Goal: Book appointment/travel/reservation

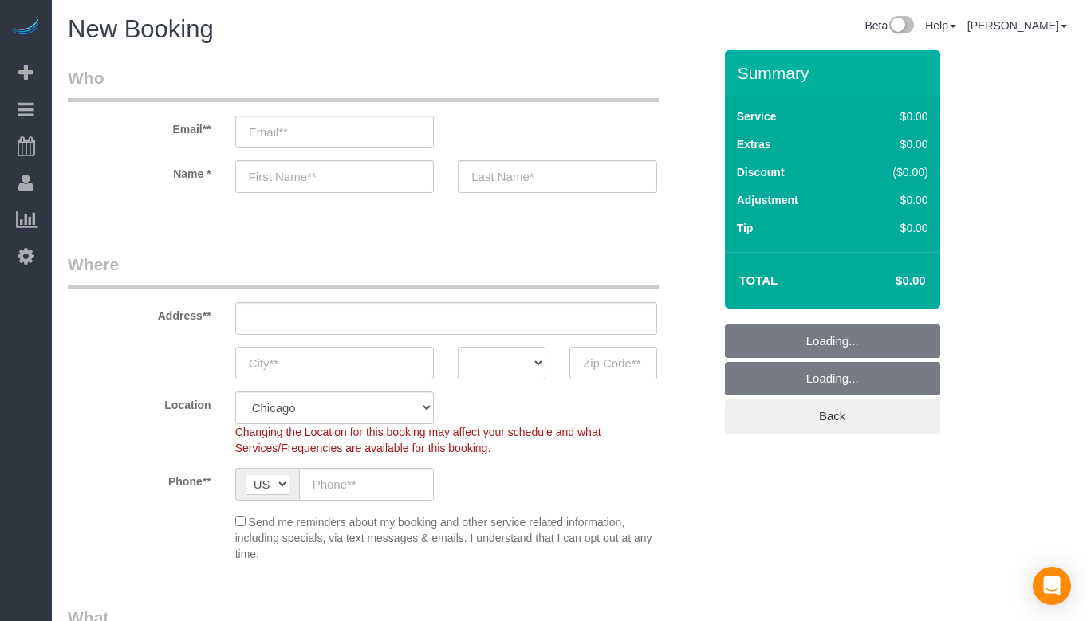
select select "512"
select select "object:1013"
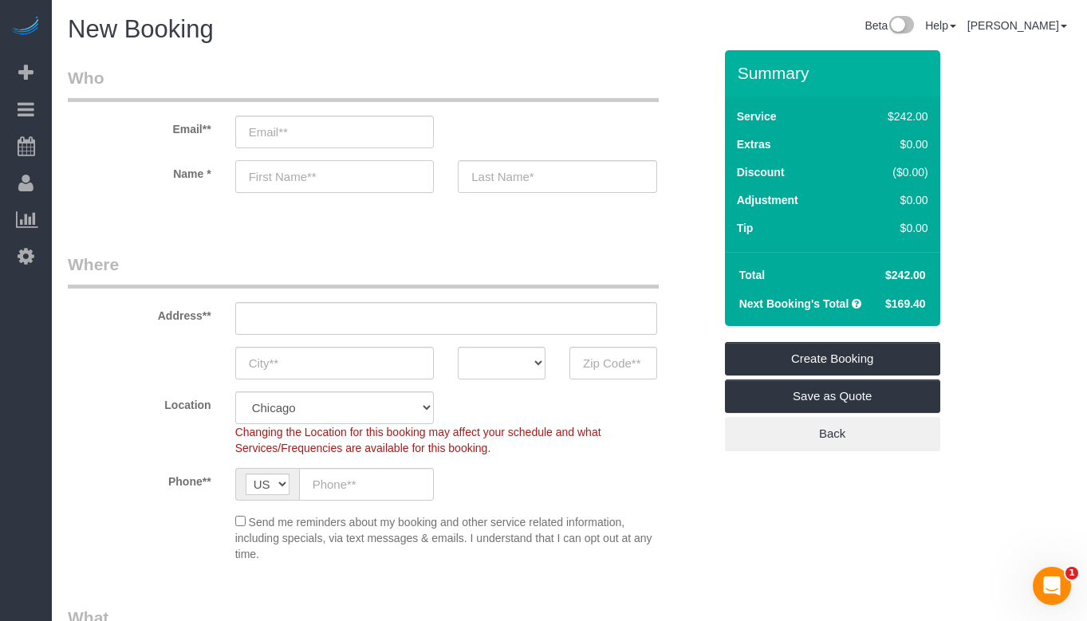
click at [292, 180] on input "text" at bounding box center [334, 176] width 199 height 33
paste input "[PERSON_NAME]"
type input "[PERSON_NAME]"
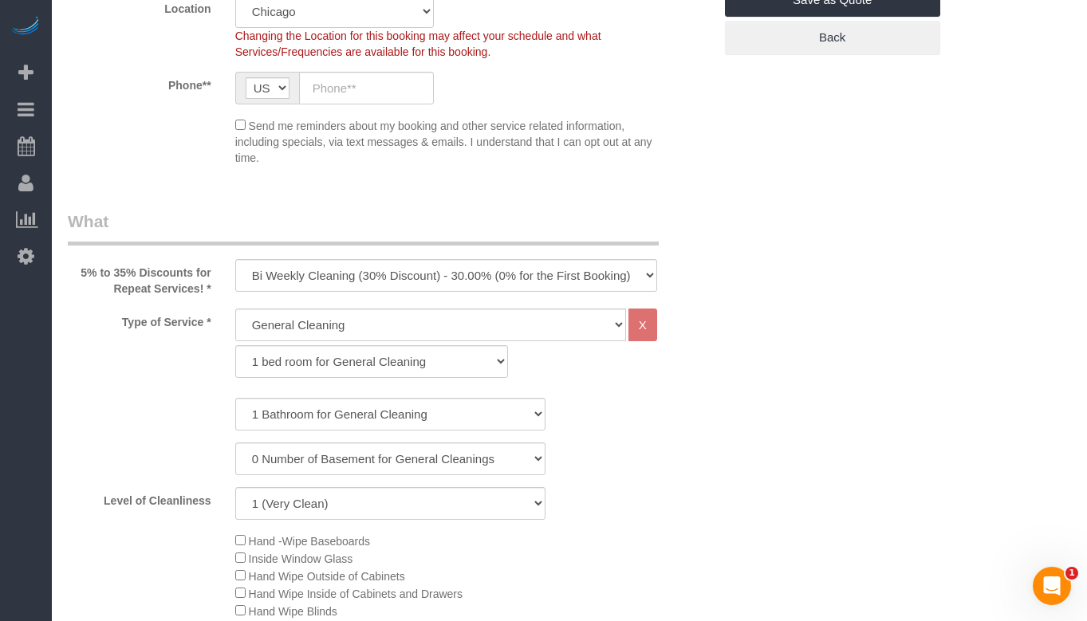
scroll to position [399, 0]
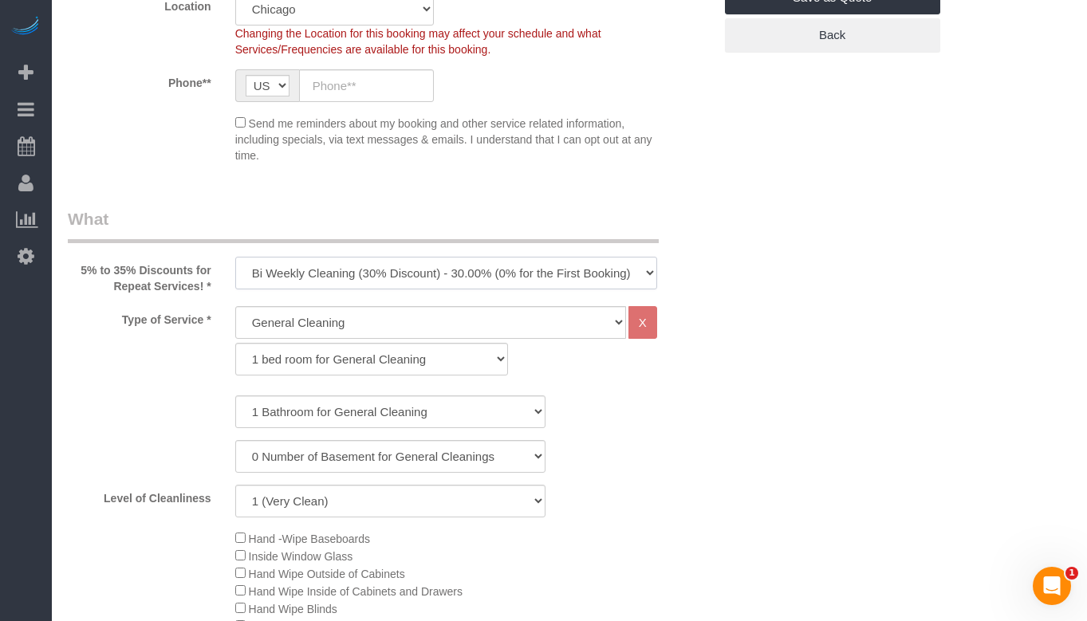
click at [366, 272] on select "One Time Cleaning Weekly Cleaning (35% Discount) - 35.00% (0% for the First Boo…" at bounding box center [446, 273] width 422 height 33
click at [454, 358] on select "1 bed room for General Cleaning 2 bed room for General Cleaning 3 bed room for …" at bounding box center [372, 359] width 274 height 33
select select "290"
click at [235, 343] on select "1 bed room for General Cleaning 2 bed room for General Cleaning 3 bed room for …" at bounding box center [372, 359] width 274 height 33
click at [421, 361] on select "1 bed room for General Cleaning 2 bed room for General Cleaning 3 bed room for …" at bounding box center [372, 359] width 274 height 33
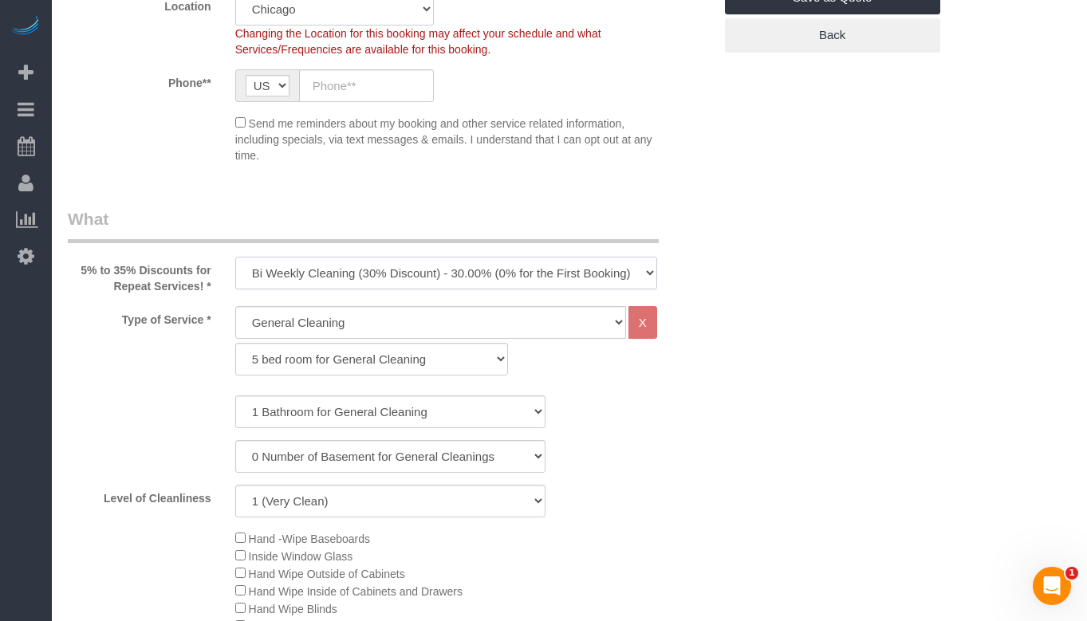
click at [524, 273] on select "One Time Cleaning Weekly Cleaning (35% Discount) - 35.00% (0% for the First Boo…" at bounding box center [446, 273] width 422 height 33
click at [516, 274] on select "One Time Cleaning Weekly Cleaning (35% Discount) - 35.00% (0% for the First Boo…" at bounding box center [446, 273] width 422 height 33
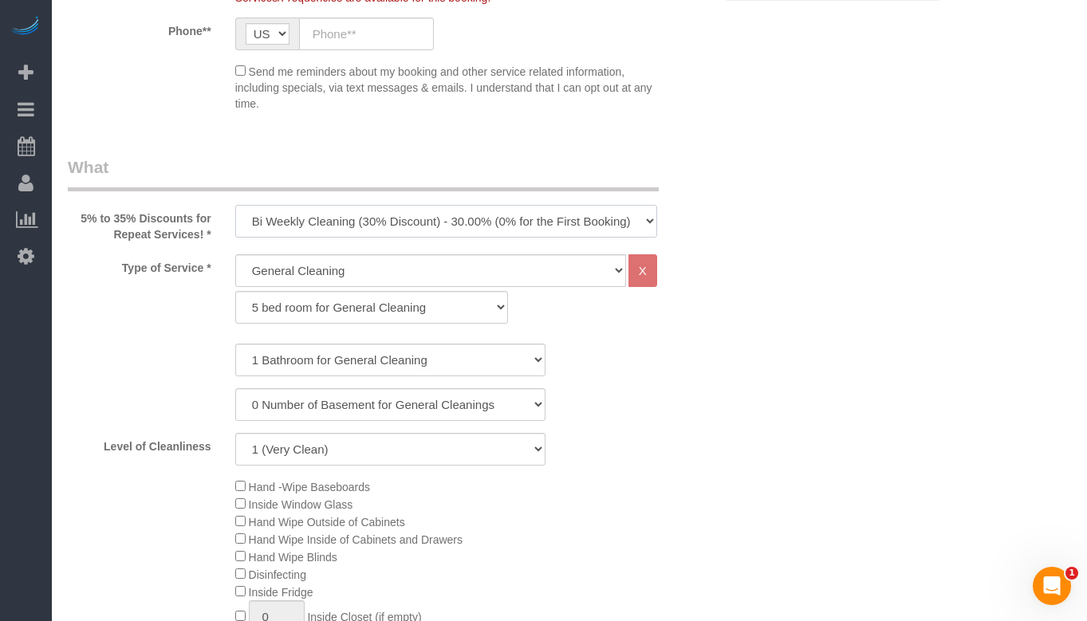
scroll to position [478, 0]
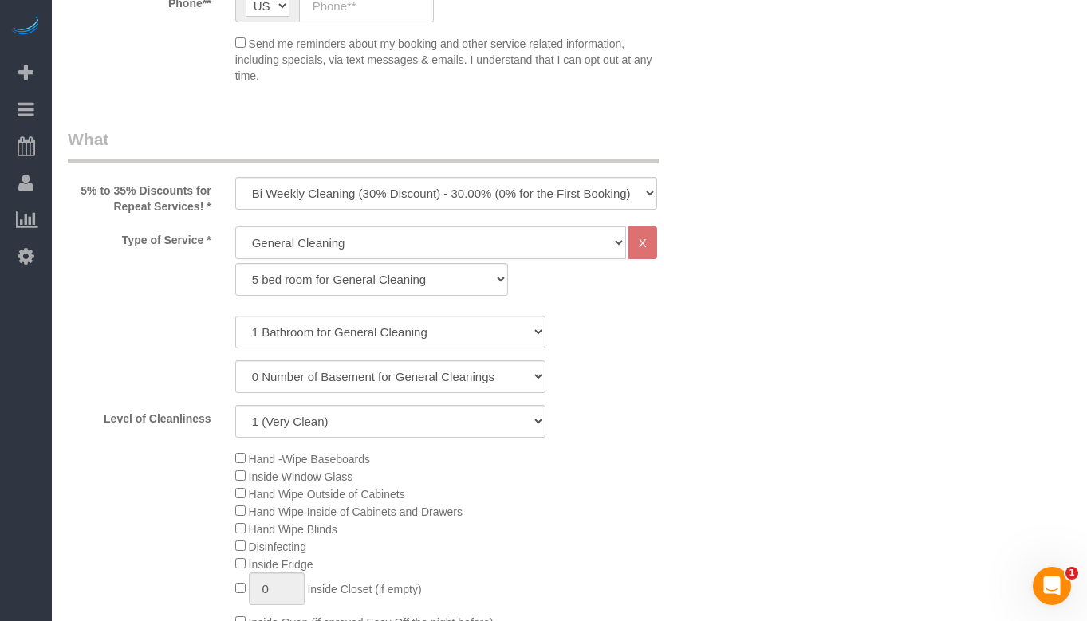
click at [443, 242] on select "General Cleaning Deep Cleaning Move-in / Move-out Cleaning COUNTS Cleaning" at bounding box center [430, 242] width 391 height 33
select select "513"
click at [235, 226] on select "General Cleaning Deep Cleaning Move-in / Move-out Cleaning COUNTS Cleaning" at bounding box center [430, 242] width 391 height 33
click at [377, 291] on select "1 bed room for Deep Cleaning 2 bed room for Deep Cleaning 3 bed room for Deep C…" at bounding box center [372, 279] width 274 height 33
select select "295"
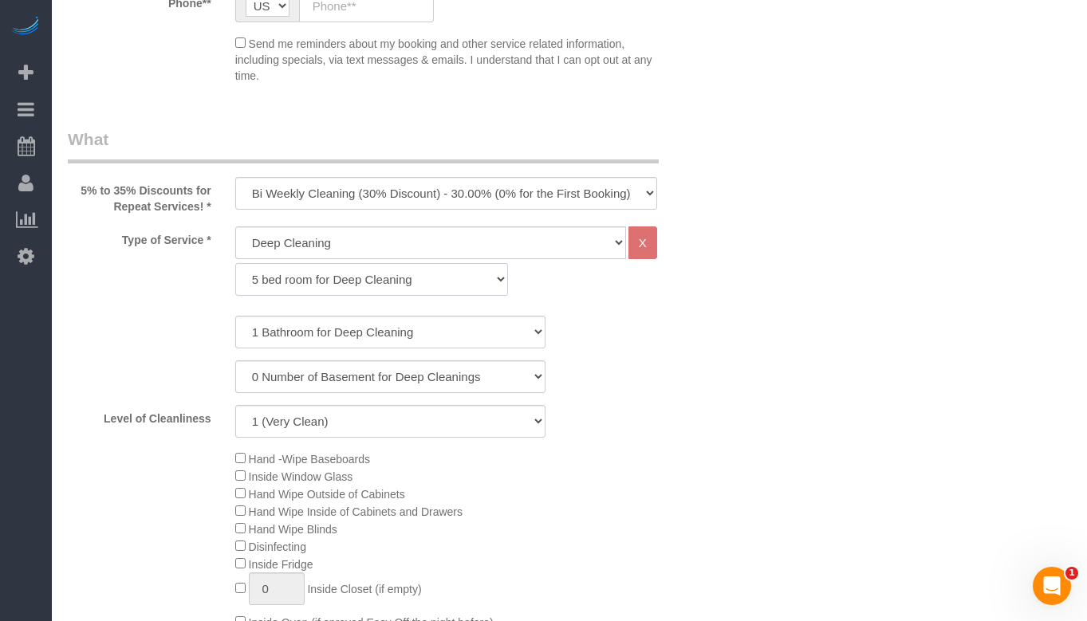
click at [235, 263] on select "1 bed room for Deep Cleaning 2 bed room for Deep Cleaning 3 bed room for Deep C…" at bounding box center [372, 279] width 274 height 33
click at [490, 331] on select "1 Bathroom for Deep Cleaning 2 Bathroom for Deep Cleanings 3 Bathroom for Deep …" at bounding box center [390, 332] width 310 height 33
select select "6"
click at [235, 316] on select "1 Bathroom for Deep Cleaning 2 Bathroom for Deep Cleanings 3 Bathroom for Deep …" at bounding box center [390, 332] width 310 height 33
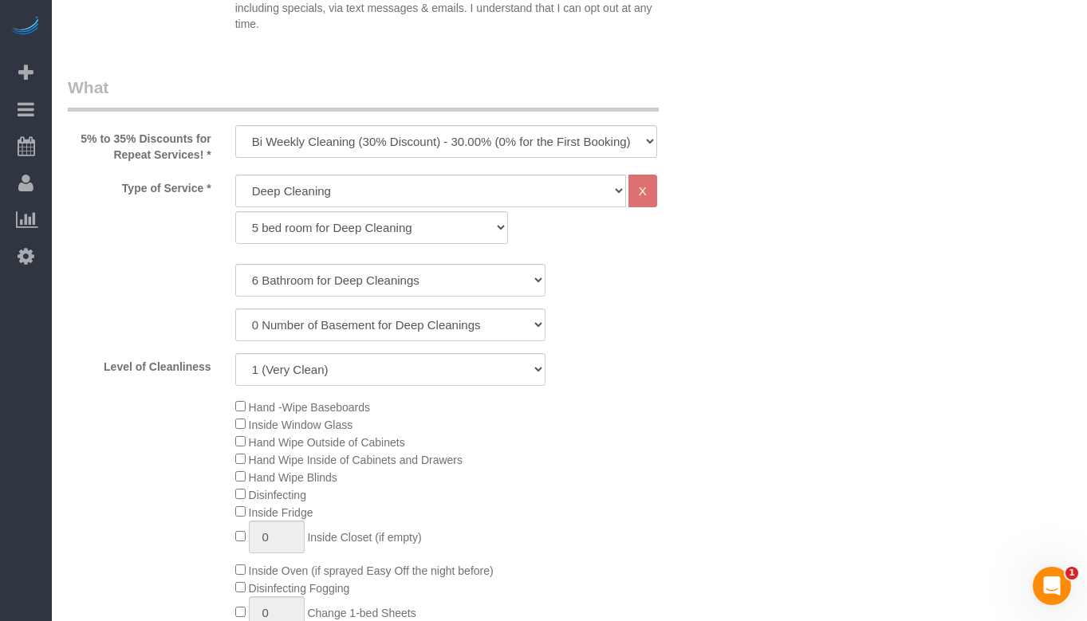
scroll to position [558, 0]
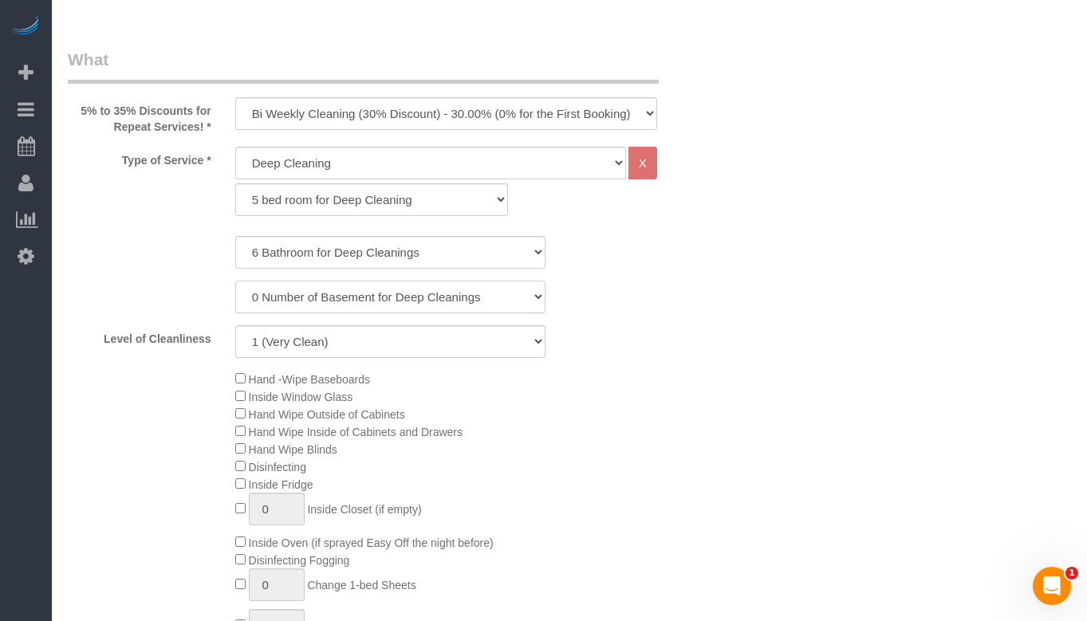
click at [462, 301] on select "0 Number of Basement for Deep Cleanings 1 Number of Basement for Deep Cleaning …" at bounding box center [390, 297] width 310 height 33
click at [599, 303] on div "0 Number of Basement for Deep Cleanings 1 Number of Basement for Deep Cleaning …" at bounding box center [390, 297] width 669 height 33
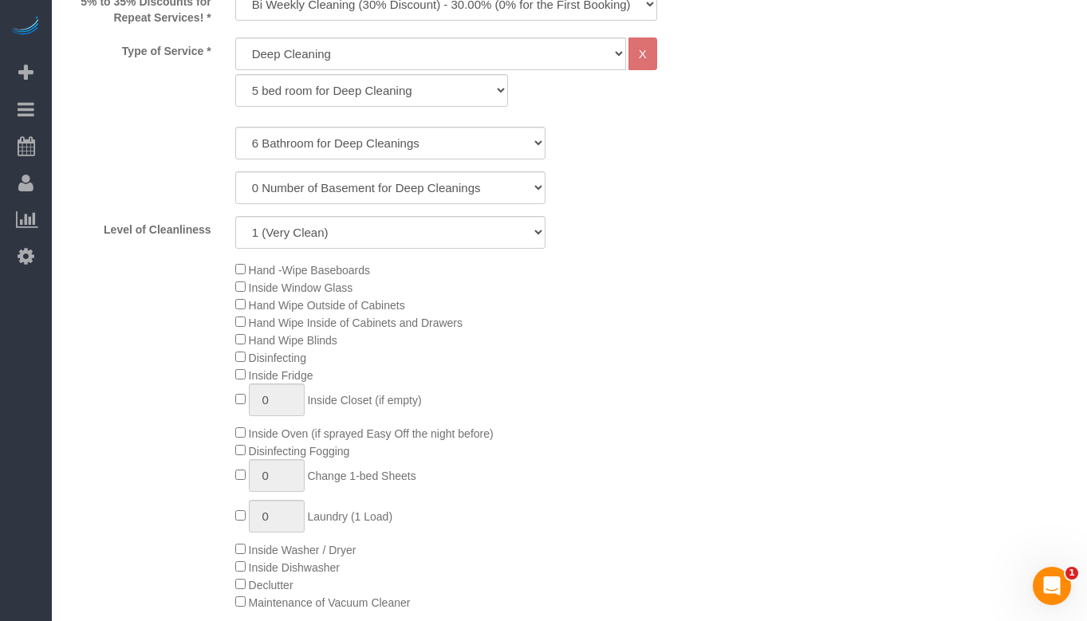
scroll to position [718, 0]
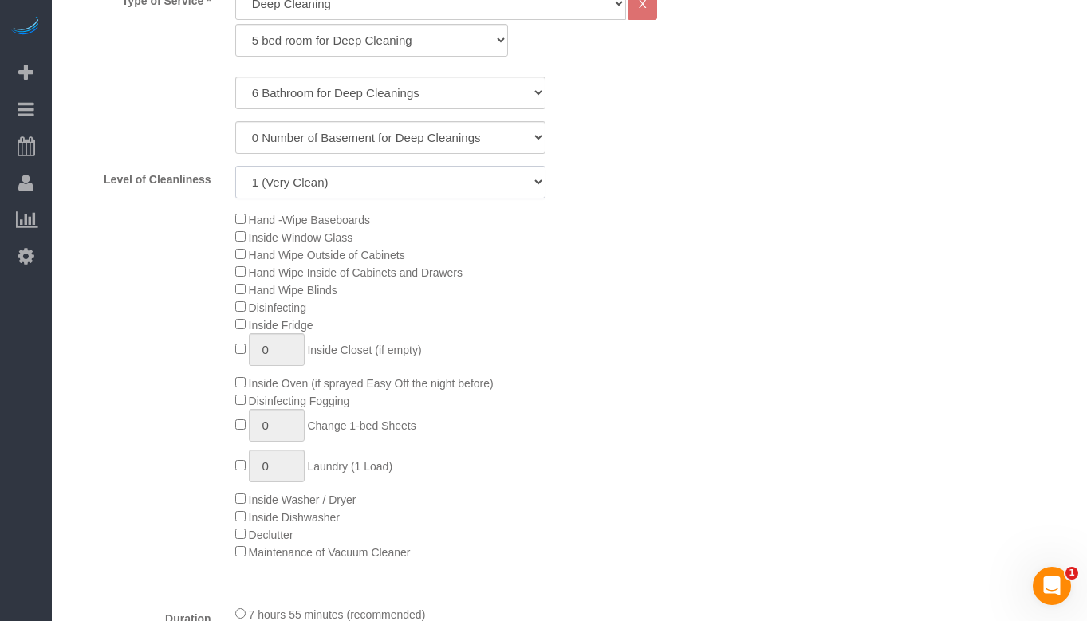
click at [473, 181] on select "1 (Very Clean) 2 3 4 5 (Average Condition) 6 7 8 9 10 (Extremely Dirty)" at bounding box center [390, 182] width 310 height 33
select select "7"
click at [235, 166] on select "1 (Very Clean) 2 3 4 5 (Average Condition) 6 7 8 9 10 (Extremely Dirty)" at bounding box center [390, 182] width 310 height 33
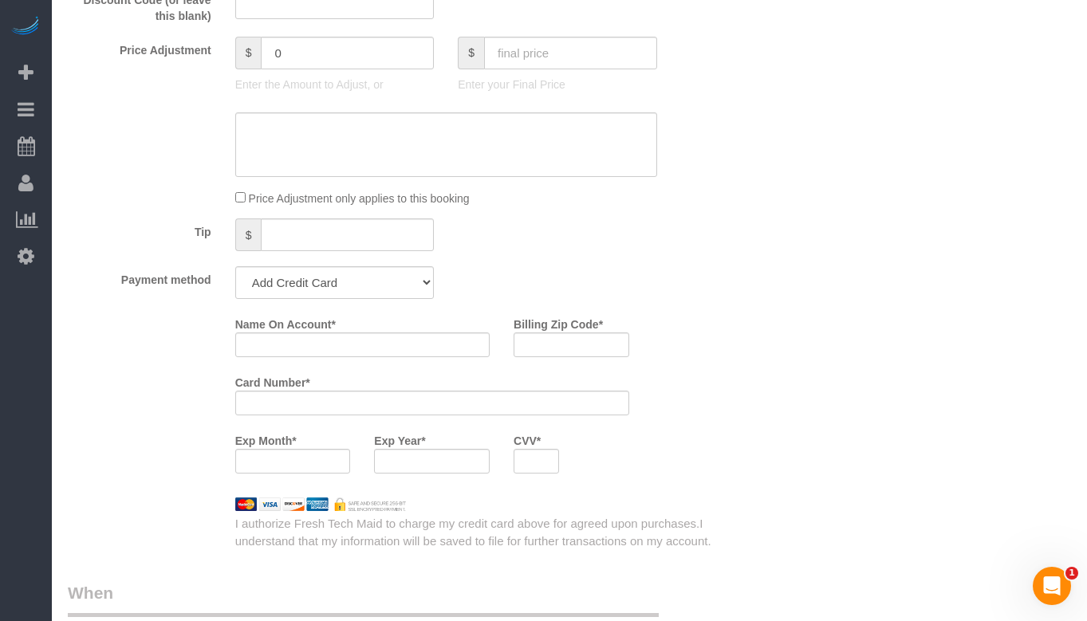
scroll to position [1435, 0]
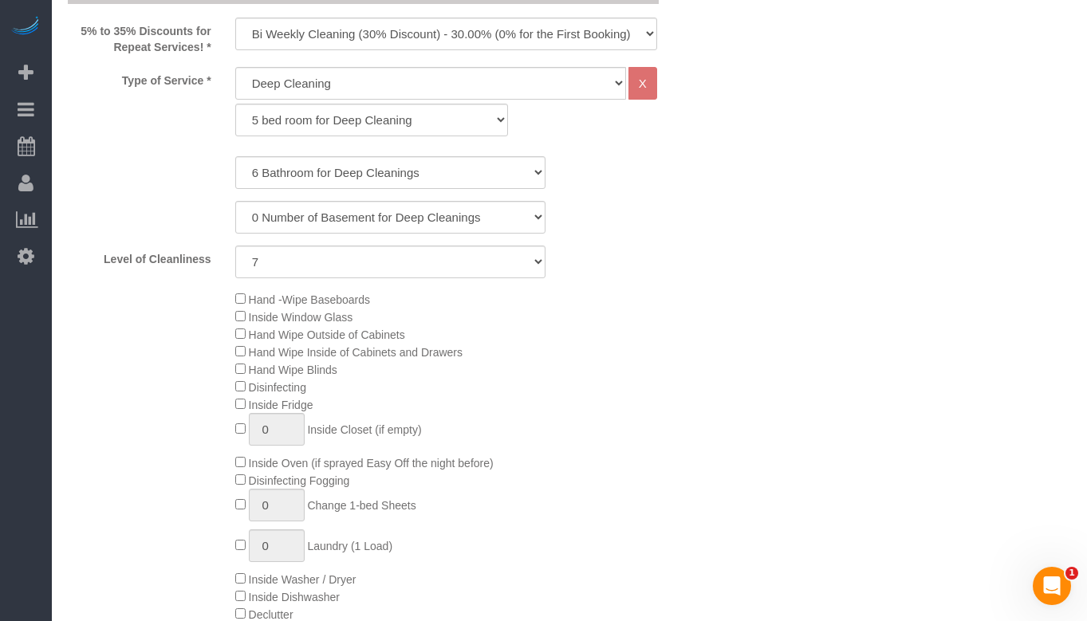
click at [588, 320] on div "Hand -Wipe Baseboards Inside Window Glass Hand Wipe Outside of Cabinets Hand Wi…" at bounding box center [474, 465] width 502 height 350
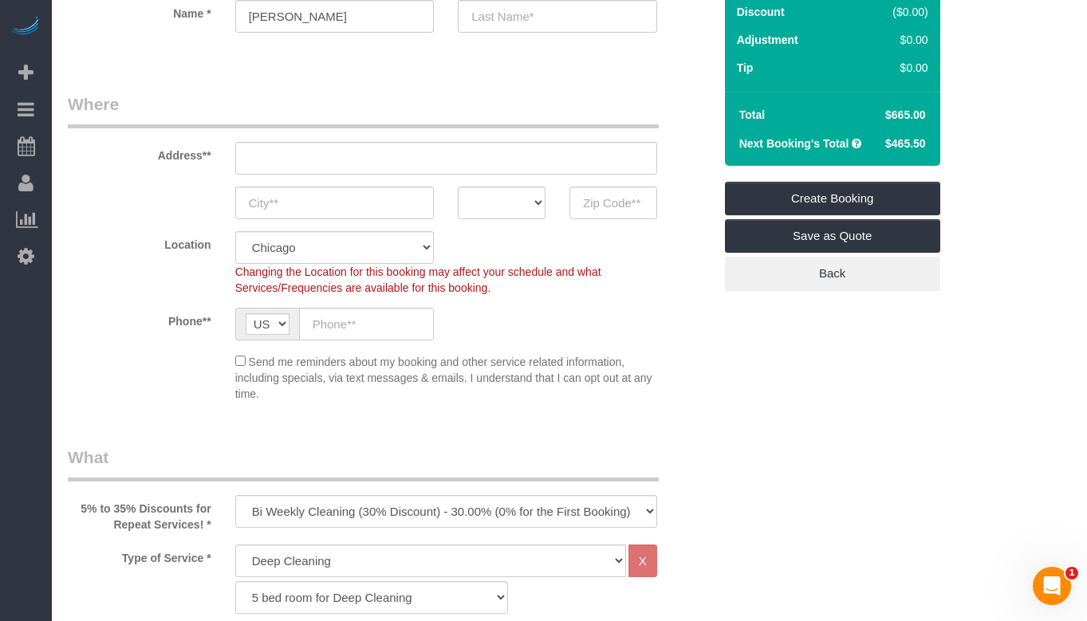
scroll to position [159, 0]
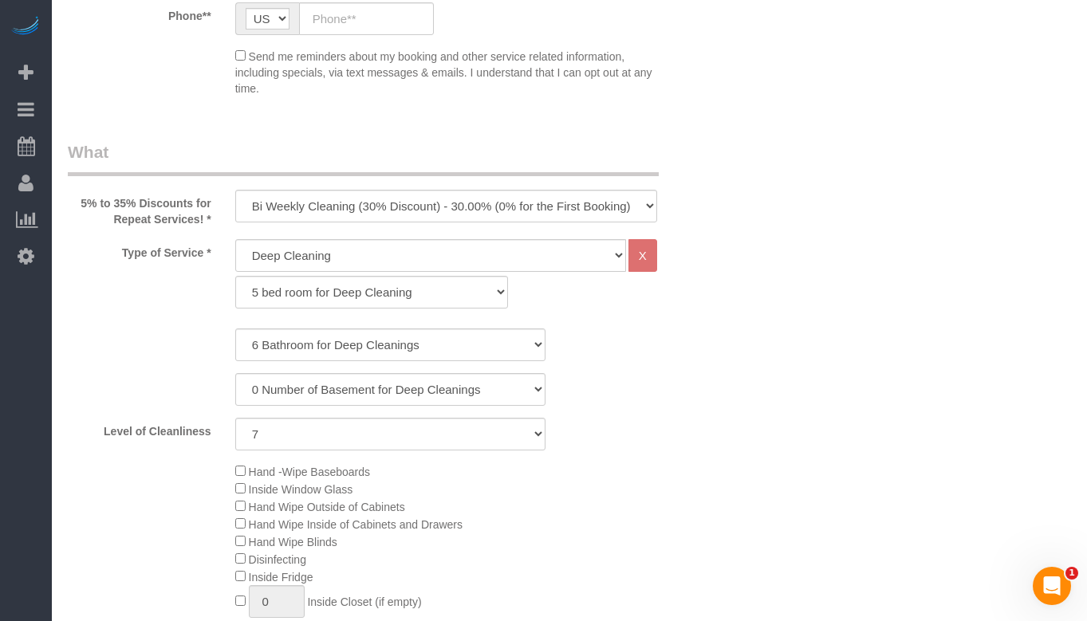
scroll to position [478, 0]
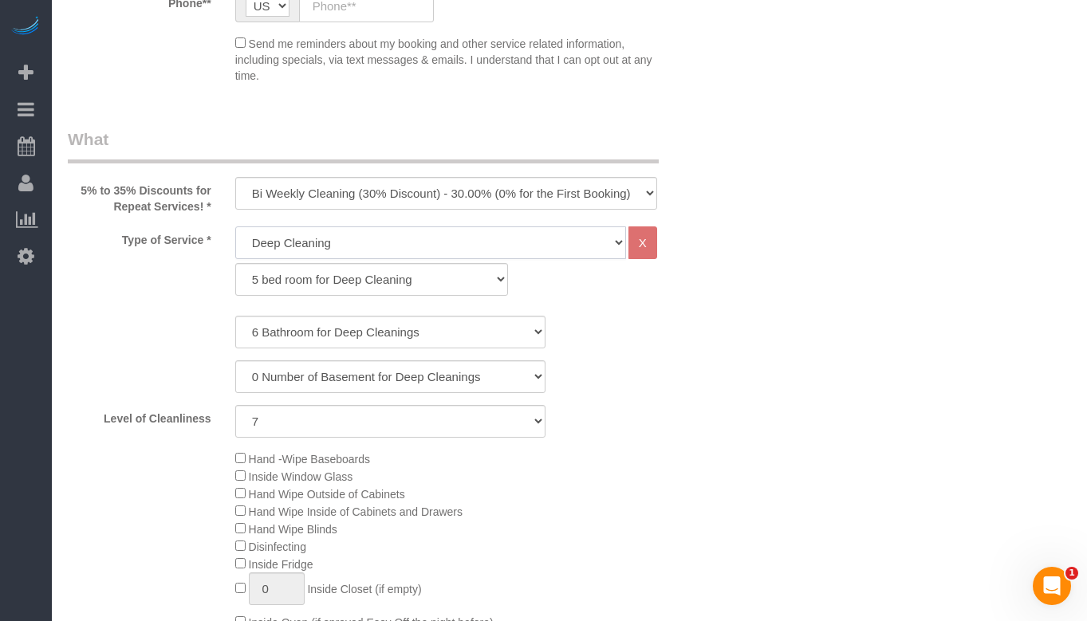
click at [519, 249] on select "General Cleaning Deep Cleaning Move-in / Move-out Cleaning COUNTS Cleaning" at bounding box center [430, 242] width 391 height 33
select select "512"
click at [235, 226] on select "General Cleaning Deep Cleaning Move-in / Move-out Cleaning COUNTS Cleaning" at bounding box center [430, 242] width 391 height 33
select select "286"
select select "7"
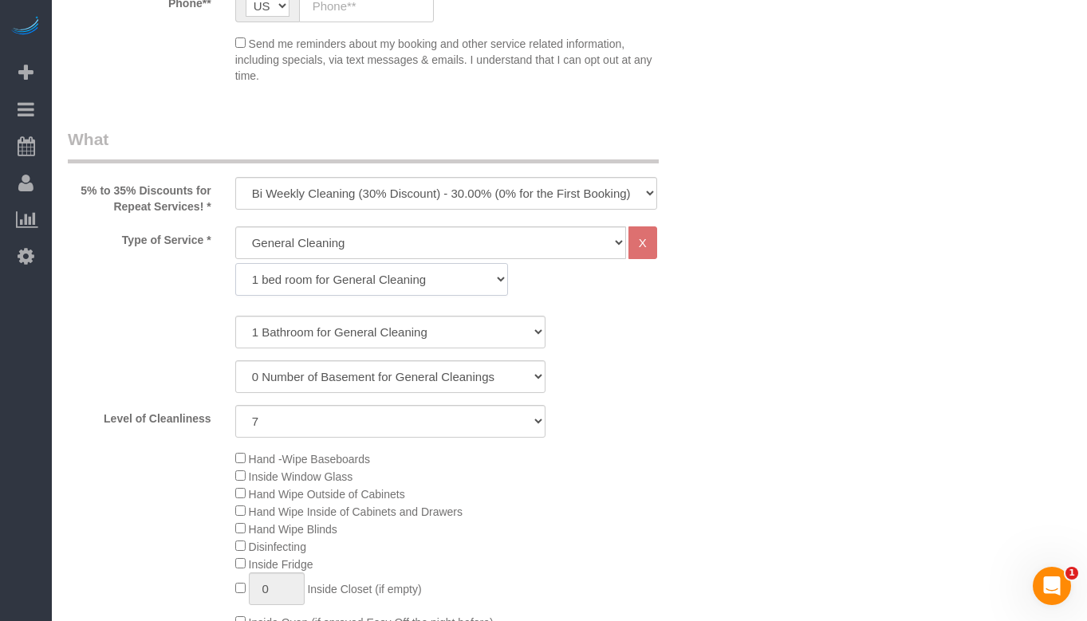
click at [423, 284] on select "1 bed room for General Cleaning 2 bed room for General Cleaning 3 bed room for …" at bounding box center [372, 279] width 274 height 33
select select "287"
click at [235, 263] on select "1 bed room for General Cleaning 2 bed room for General Cleaning 3 bed room for …" at bounding box center [372, 279] width 274 height 33
select select "7"
click at [429, 330] on select "1 Bathroom for General Cleaning 2 Bathroom for General Cleanings 3 Bathroom for…" at bounding box center [390, 332] width 310 height 33
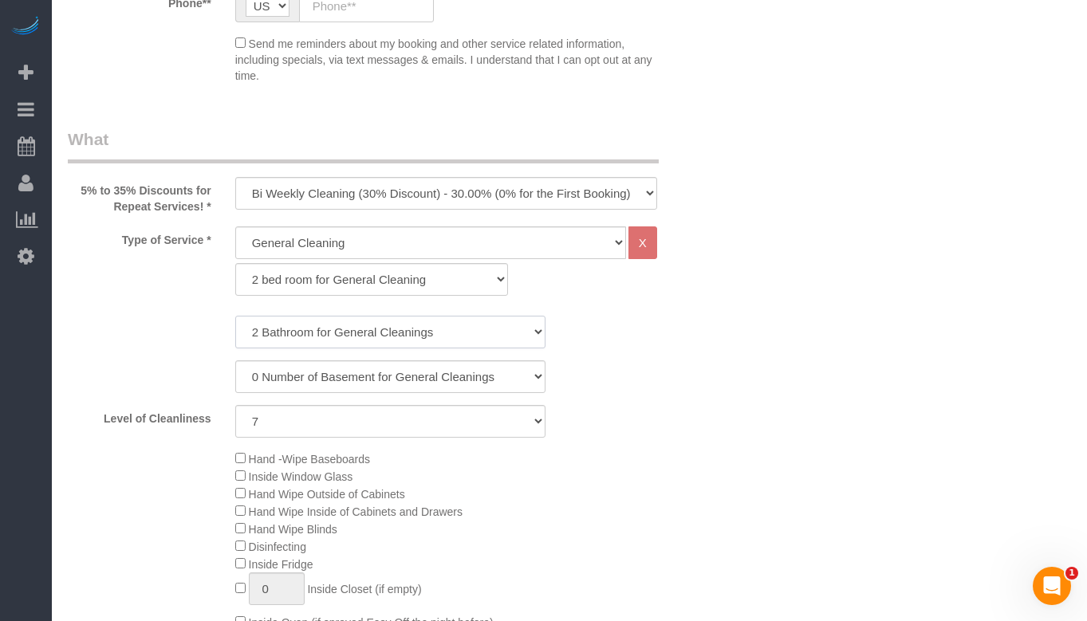
click at [235, 316] on select "1 Bathroom for General Cleaning 2 Bathroom for General Cleanings 3 Bathroom for…" at bounding box center [390, 332] width 310 height 33
click at [423, 325] on select "1 Bathroom for General Cleaning 2 Bathroom for General Cleanings 3 Bathroom for…" at bounding box center [390, 332] width 310 height 33
select select "3"
click at [235, 316] on select "1 Bathroom for General Cleaning 2 Bathroom for General Cleanings 3 Bathroom for…" at bounding box center [390, 332] width 310 height 33
click at [652, 360] on div "0 Number of Basement for General Cleanings 1 Number of Basement for General Cle…" at bounding box center [390, 376] width 669 height 33
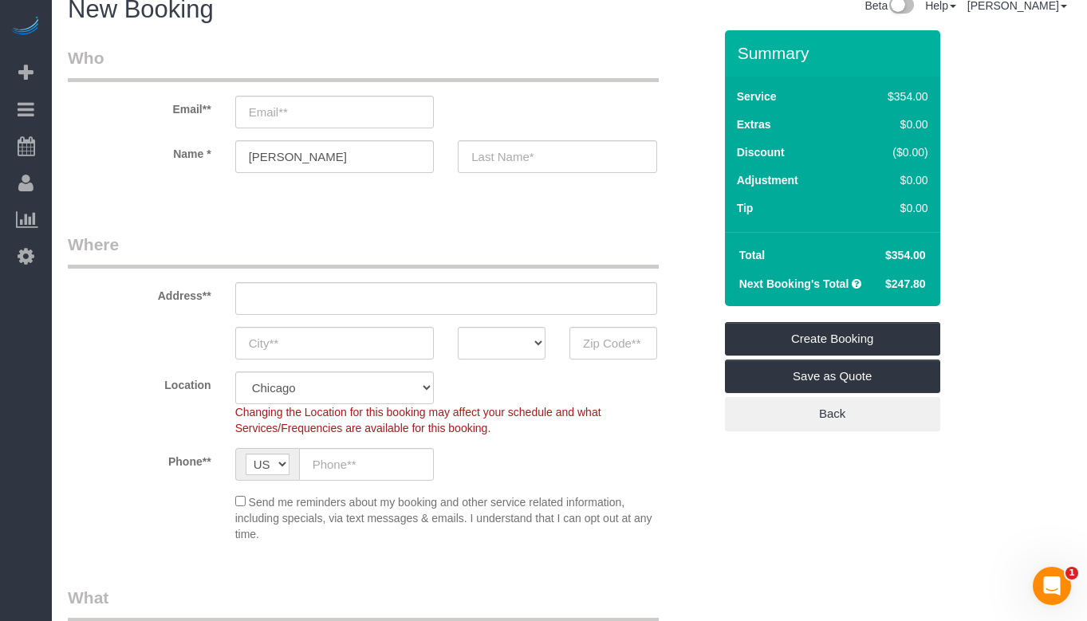
scroll to position [0, 0]
